Goal: Task Accomplishment & Management: Manage account settings

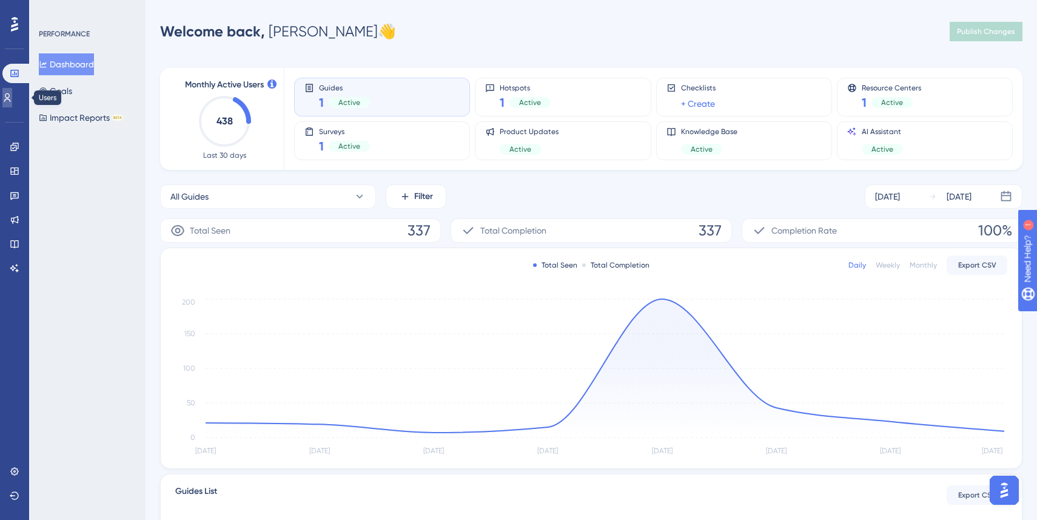
click at [10, 100] on icon at bounding box center [7, 98] width 10 height 10
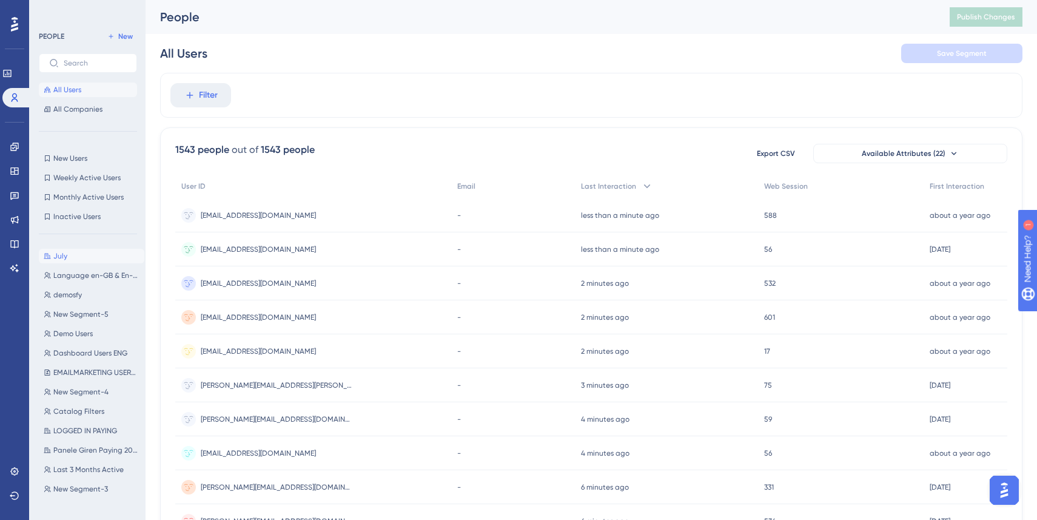
click at [76, 261] on button "July July" at bounding box center [91, 256] width 105 height 15
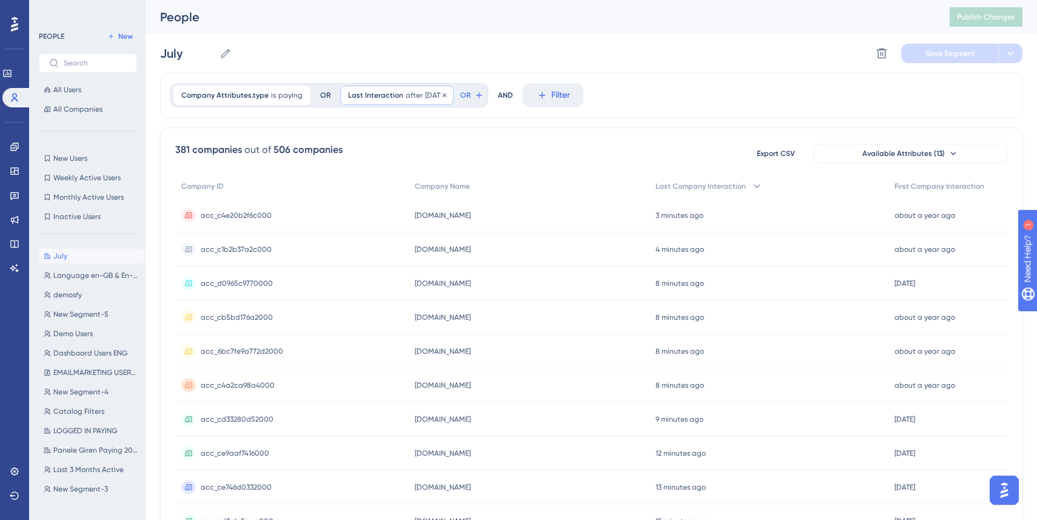
click at [425, 98] on span "[DATE]" at bounding box center [435, 95] width 21 height 10
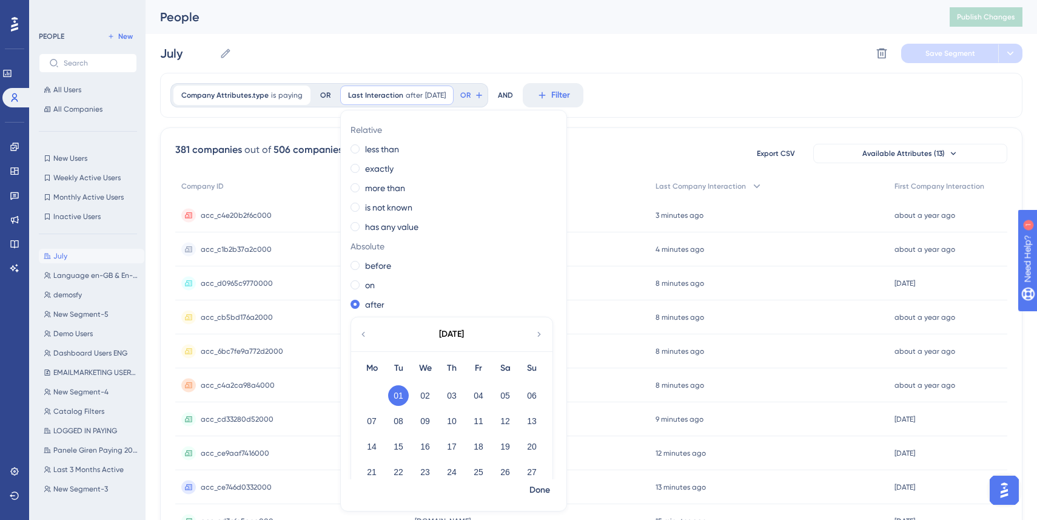
click at [534, 336] on icon at bounding box center [539, 334] width 10 height 11
click at [367, 395] on button "01" at bounding box center [371, 395] width 21 height 21
click at [540, 491] on span "Done" at bounding box center [539, 490] width 21 height 15
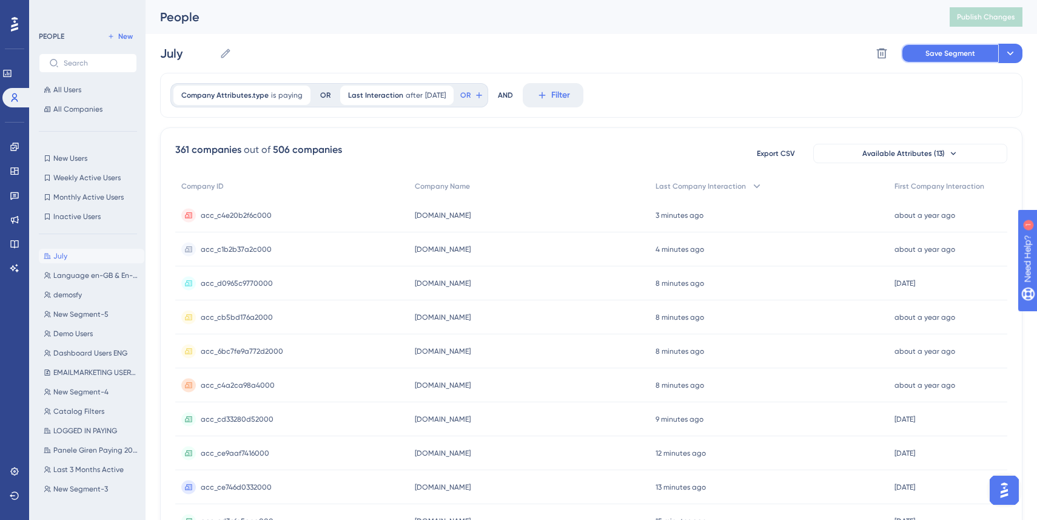
click at [934, 53] on span "Save Segment" at bounding box center [950, 54] width 50 height 10
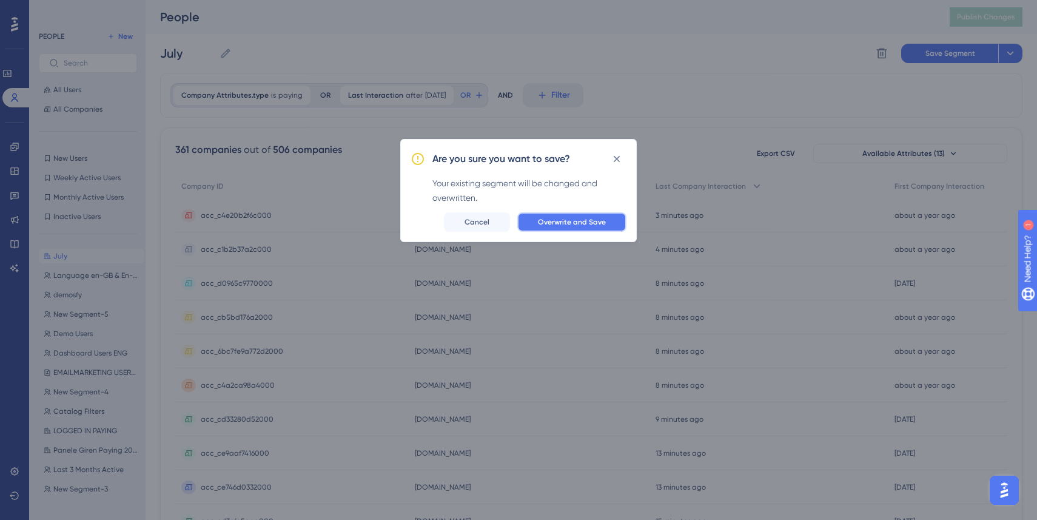
click at [571, 221] on span "Overwrite and Save" at bounding box center [572, 222] width 68 height 10
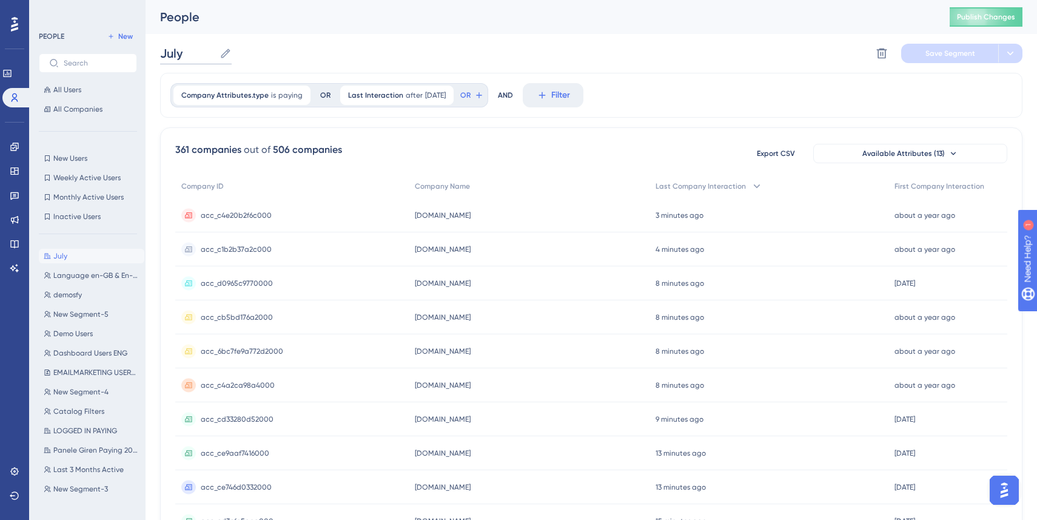
click at [174, 50] on input "July" at bounding box center [187, 53] width 55 height 17
type input "September"
click at [928, 56] on span "Save Segment" at bounding box center [950, 54] width 50 height 10
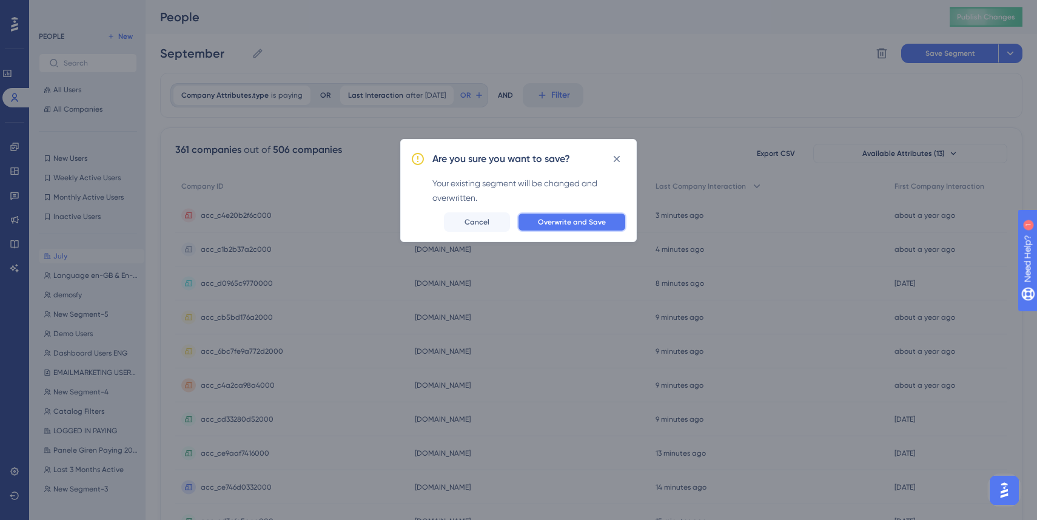
click at [581, 226] on span "Overwrite and Save" at bounding box center [572, 222] width 68 height 10
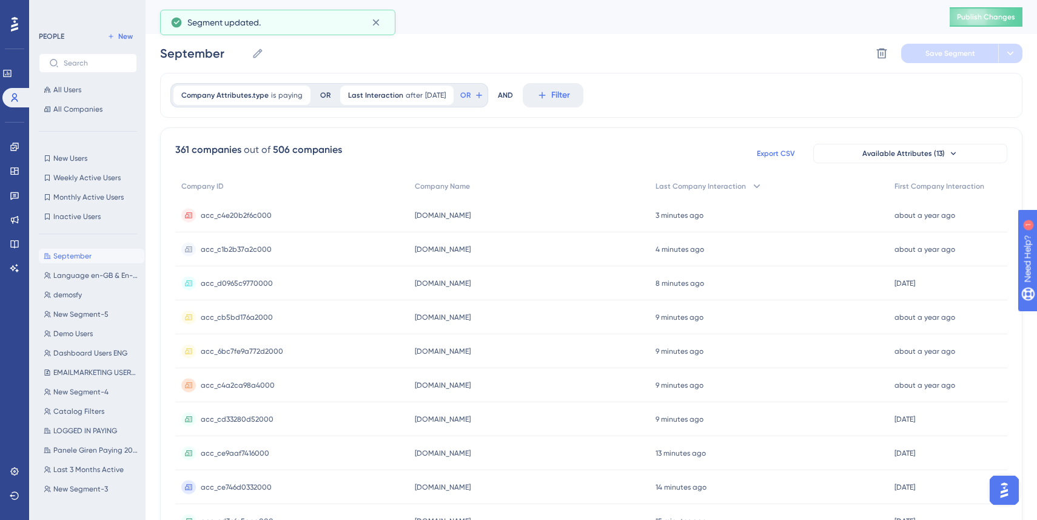
click at [768, 156] on span "Export CSV" at bounding box center [776, 154] width 38 height 10
